Goal: Transaction & Acquisition: Purchase product/service

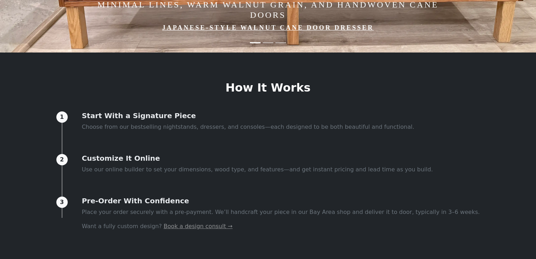
scroll to position [224, 0]
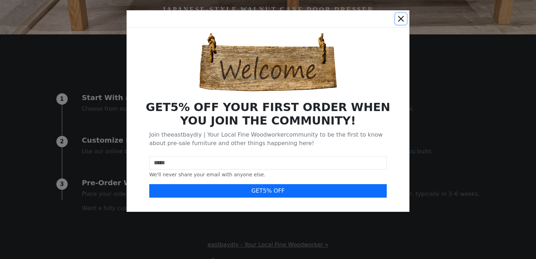
click at [402, 21] on button "Close" at bounding box center [400, 18] width 11 height 11
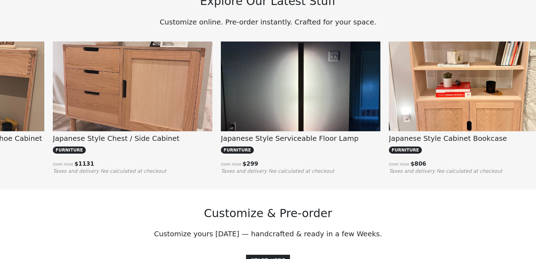
scroll to position [0, 0]
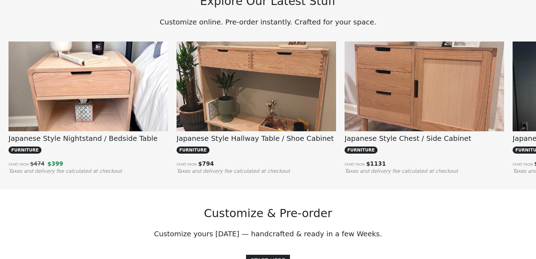
click at [127, 79] on img at bounding box center [89, 101] width 160 height 120
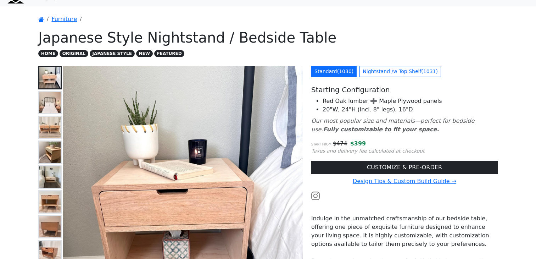
scroll to position [16, 0]
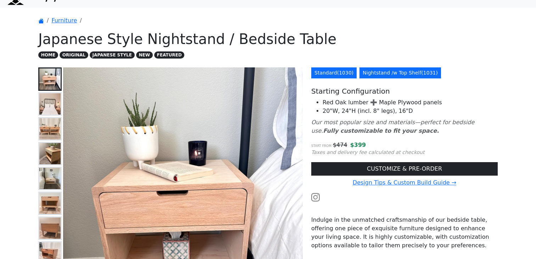
click at [381, 77] on link "Nightstand /w Top Shelf ( 1031 )" at bounding box center [401, 72] width 82 height 11
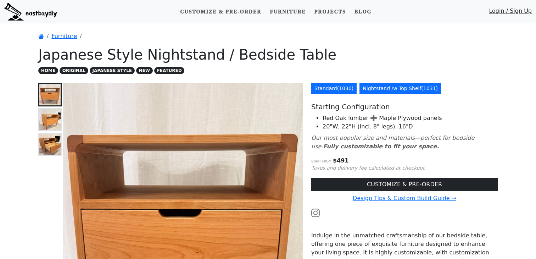
click at [332, 91] on link "Standard ( 1030 )" at bounding box center [333, 88] width 45 height 11
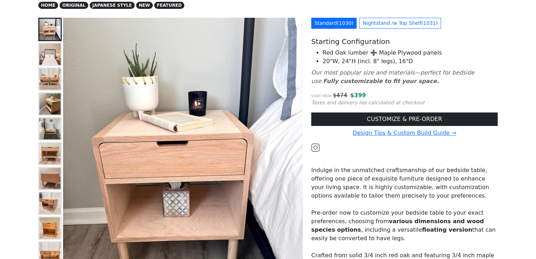
scroll to position [12, 0]
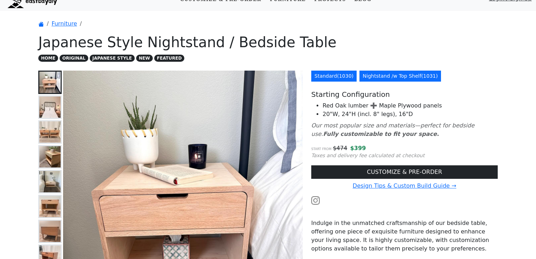
click at [367, 78] on link "Nightstand /w Top Shelf ( 1031 )" at bounding box center [401, 76] width 82 height 11
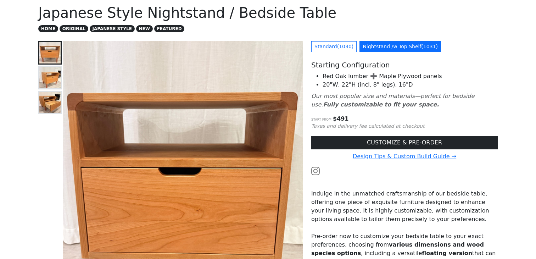
scroll to position [68, 0]
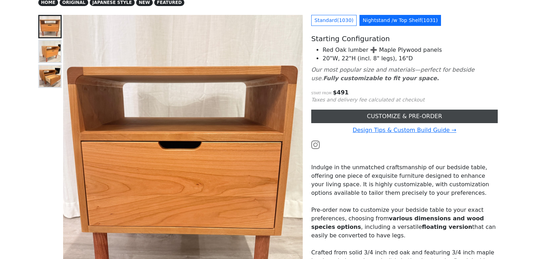
click at [377, 116] on link "CUSTOMIZE & PRE-ORDER" at bounding box center [404, 116] width 186 height 13
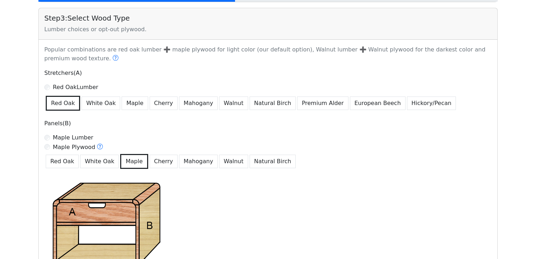
scroll to position [449, 0]
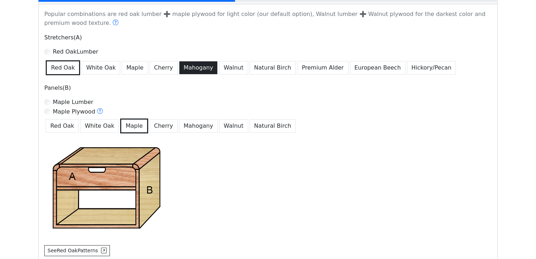
click at [191, 67] on button "Mahogany" at bounding box center [198, 67] width 39 height 13
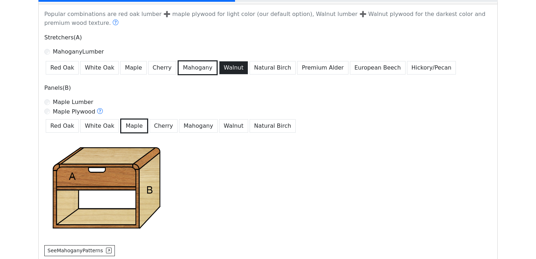
click at [219, 68] on button "Walnut" at bounding box center [233, 67] width 29 height 13
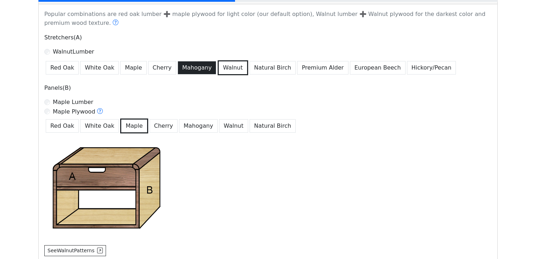
click at [197, 71] on button "Mahogany" at bounding box center [197, 67] width 39 height 13
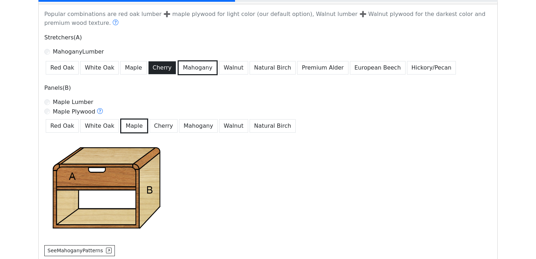
click at [149, 68] on button "Cherry" at bounding box center [162, 67] width 28 height 13
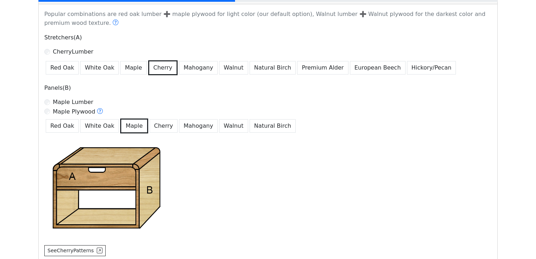
scroll to position [435, 0]
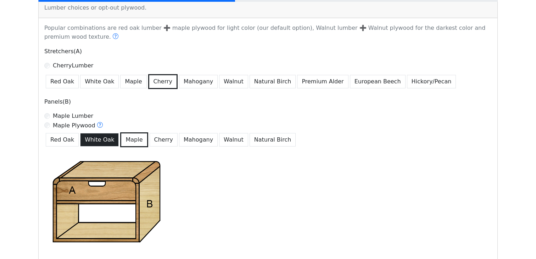
click at [100, 139] on button "White Oak" at bounding box center [99, 139] width 39 height 13
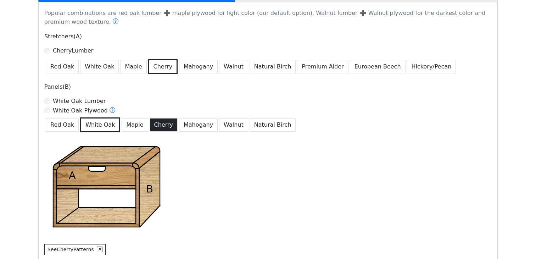
scroll to position [453, 0]
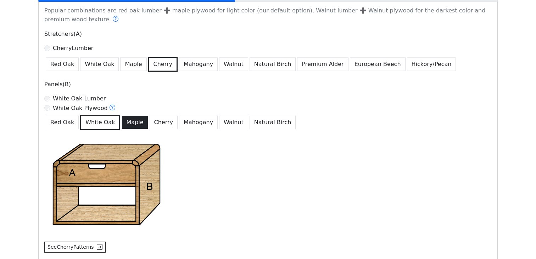
click at [130, 125] on button "Maple" at bounding box center [135, 122] width 26 height 13
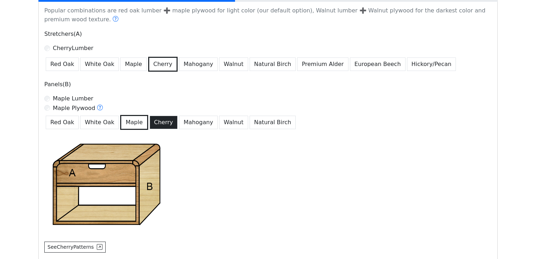
click at [152, 124] on button "Cherry" at bounding box center [164, 122] width 28 height 13
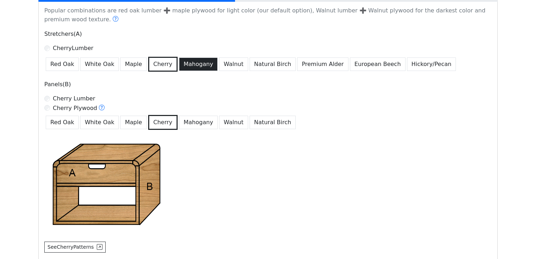
click at [179, 67] on button "Mahogany" at bounding box center [198, 63] width 39 height 13
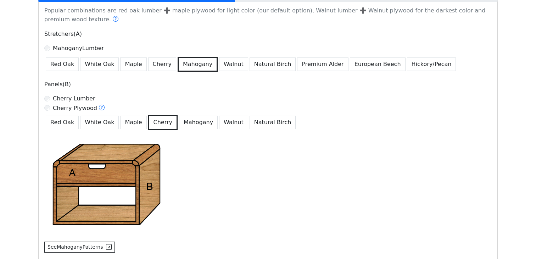
click at [182, 124] on button "Mahogany" at bounding box center [198, 122] width 39 height 13
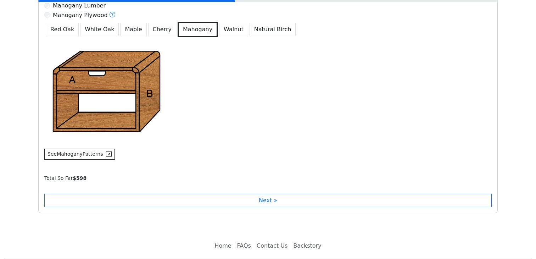
scroll to position [566, 0]
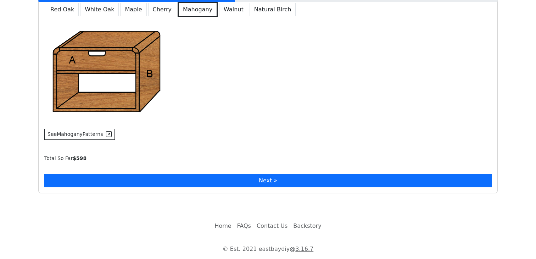
click at [268, 184] on button "Next »" at bounding box center [267, 180] width 447 height 13
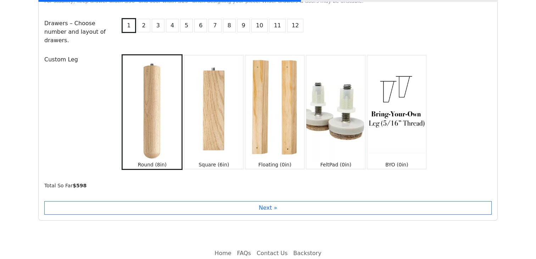
scroll to position [813, 0]
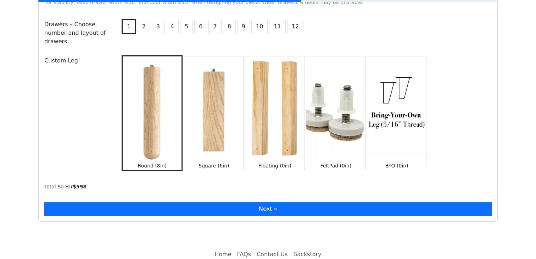
click at [261, 202] on button "Next »" at bounding box center [267, 208] width 447 height 13
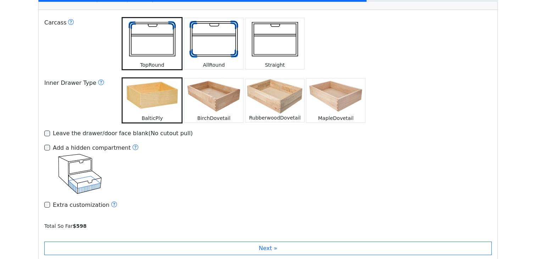
scroll to position [1039, 0]
